Goal: Use online tool/utility: Utilize a website feature to perform a specific function

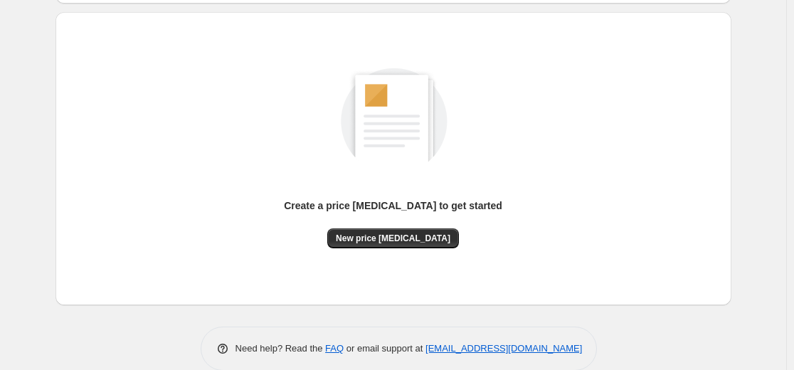
scroll to position [142, 0]
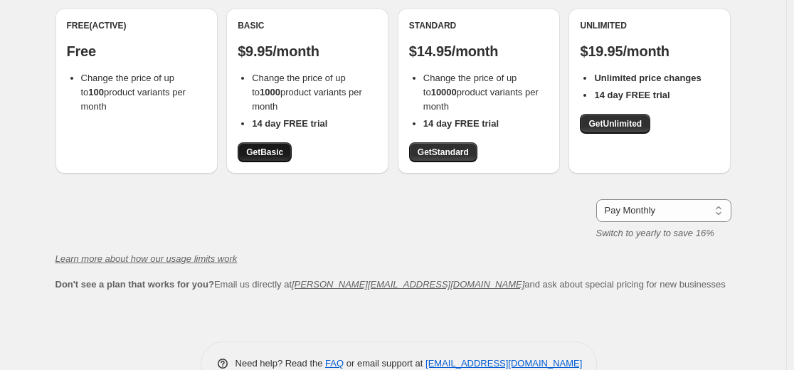
click at [257, 154] on span "Get Basic" at bounding box center [264, 152] width 37 height 11
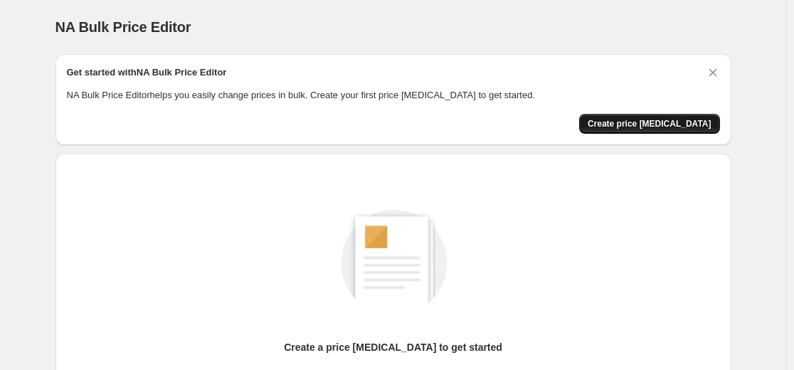
click at [645, 119] on span "Create price [MEDICAL_DATA]" at bounding box center [650, 123] width 124 height 11
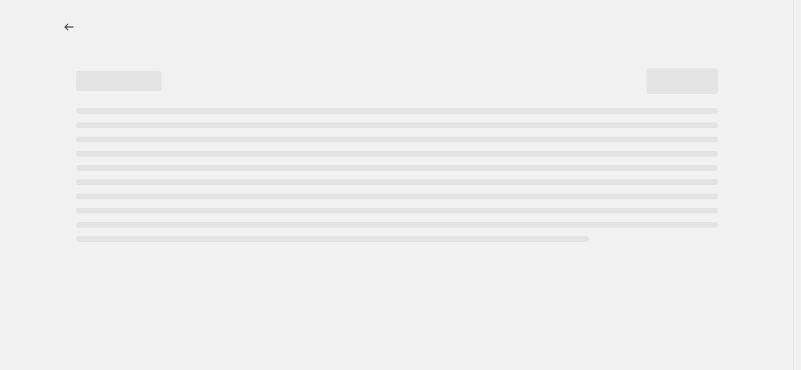
select select "percentage"
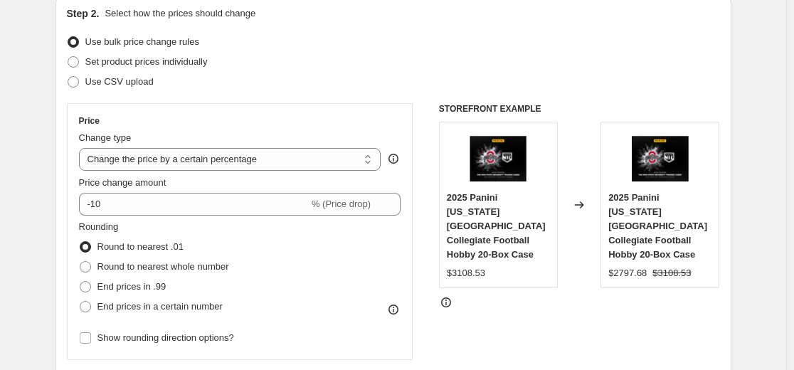
scroll to position [159, 0]
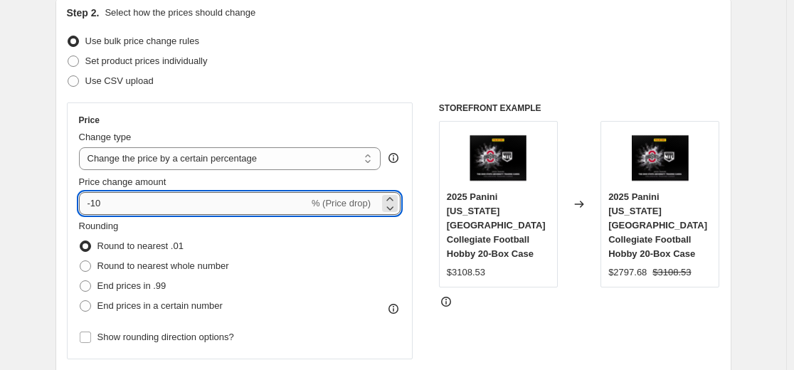
click at [245, 208] on input "-10" at bounding box center [194, 203] width 230 height 23
type input "-1"
type input "-30"
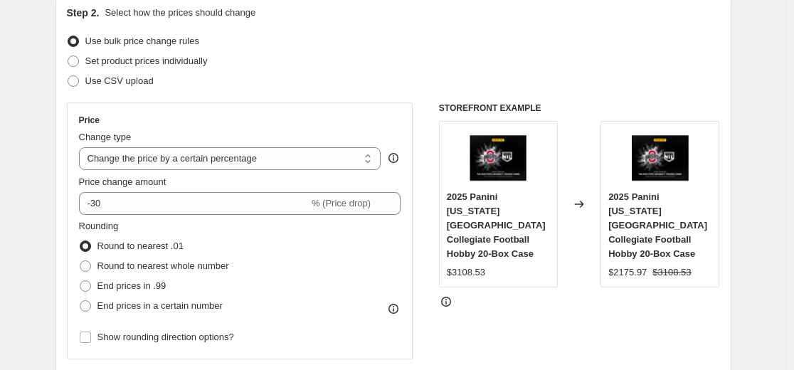
click at [454, 309] on div "STOREFRONT EXAMPLE 2025 Panini [US_STATE][GEOGRAPHIC_DATA] Collegiate Football …" at bounding box center [579, 276] width 281 height 349
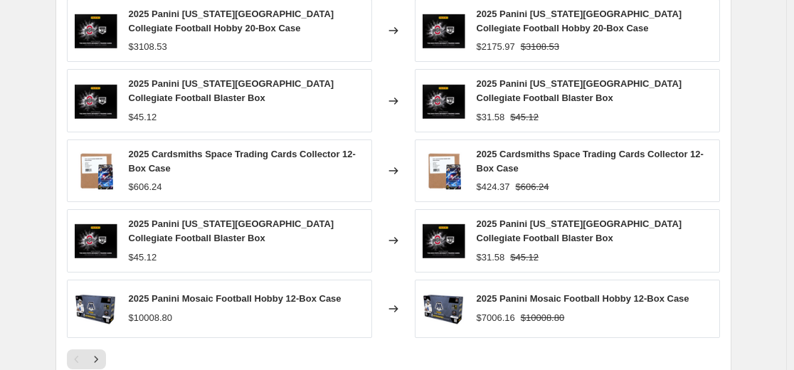
scroll to position [1071, 0]
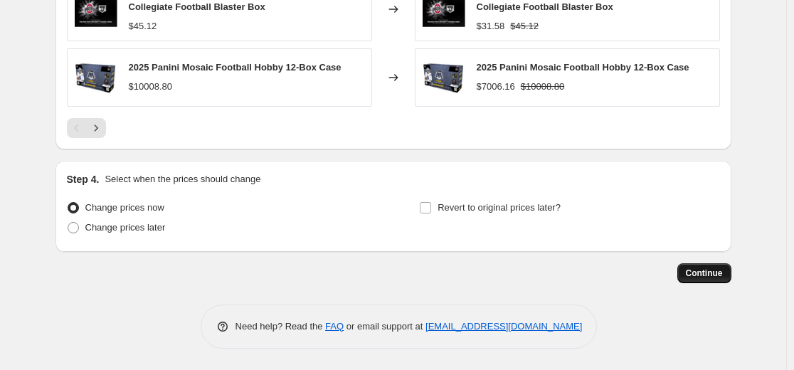
click at [694, 263] on button "Continue" at bounding box center [704, 273] width 54 height 20
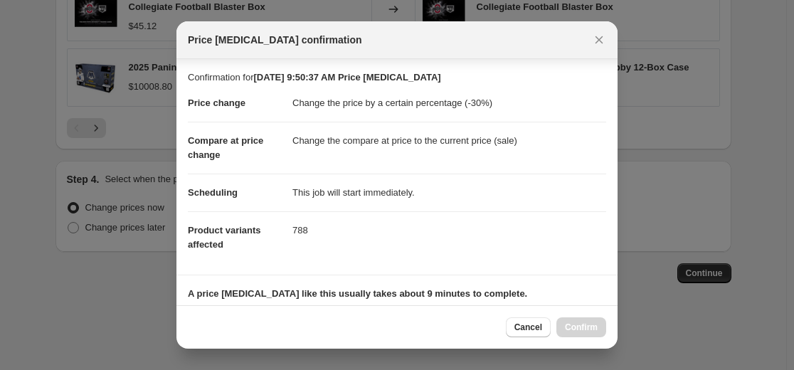
scroll to position [220, 0]
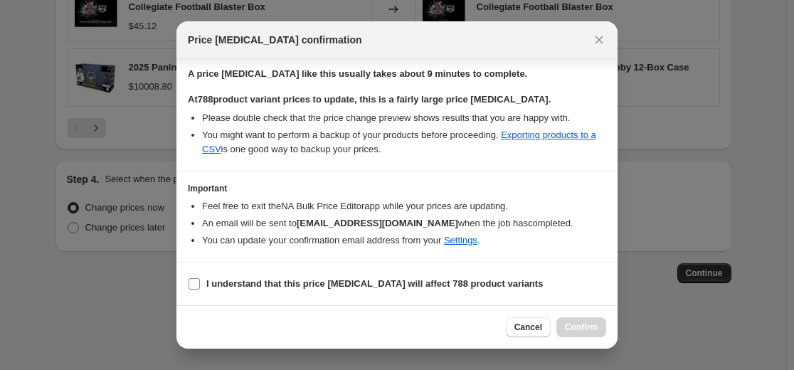
click at [324, 278] on b "I understand that this price [MEDICAL_DATA] will affect 788 product variants" at bounding box center [374, 283] width 336 height 11
click at [200, 278] on input "I understand that this price [MEDICAL_DATA] will affect 788 product variants" at bounding box center [194, 283] width 11 height 11
checkbox input "true"
click at [594, 330] on span "Confirm" at bounding box center [581, 327] width 33 height 11
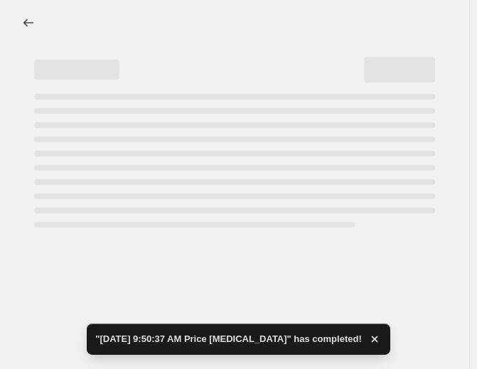
select select "percentage"
